Goal: Information Seeking & Learning: Learn about a topic

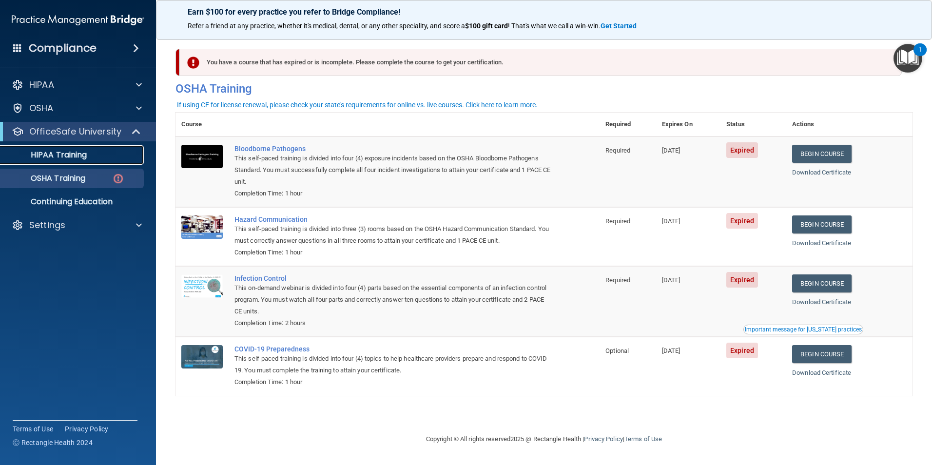
click at [67, 155] on p "HIPAA Training" at bounding box center [46, 155] width 80 height 10
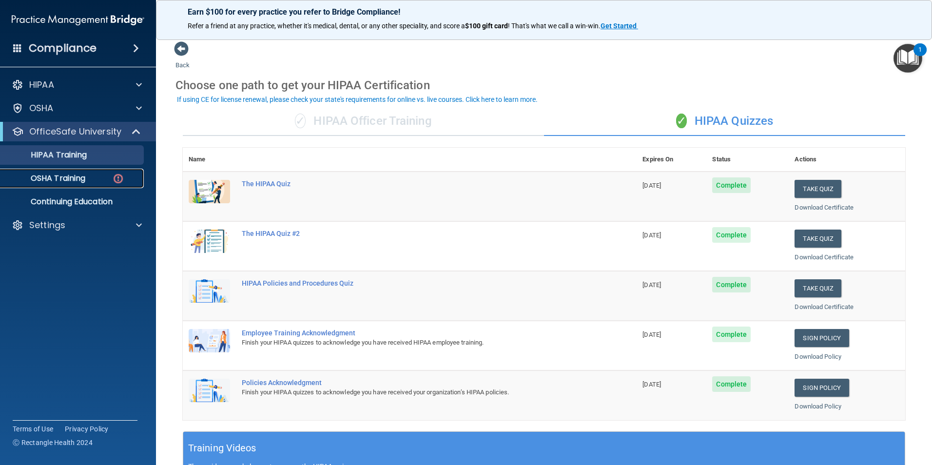
click at [56, 174] on p "OSHA Training" at bounding box center [45, 179] width 79 height 10
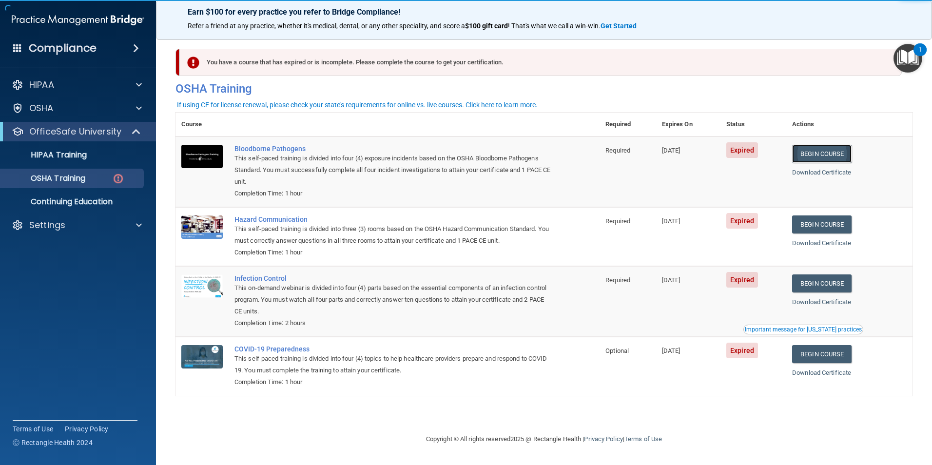
click at [836, 155] on link "Begin Course" at bounding box center [821, 154] width 59 height 18
